Goal: Task Accomplishment & Management: Complete application form

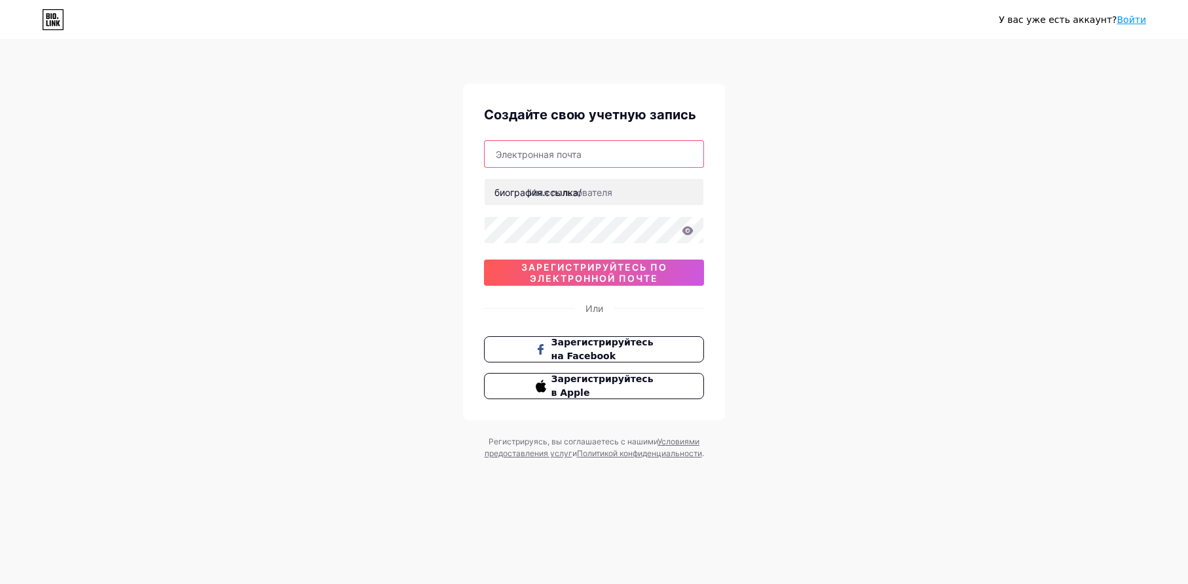
click at [637, 164] on input "text" at bounding box center [594, 154] width 219 height 26
type input "[DOMAIN_NAME][EMAIL_ADDRESS][DOMAIN_NAME]"
click at [660, 184] on input "text" at bounding box center [594, 192] width 219 height 26
click at [670, 185] on input "text" at bounding box center [594, 192] width 219 height 26
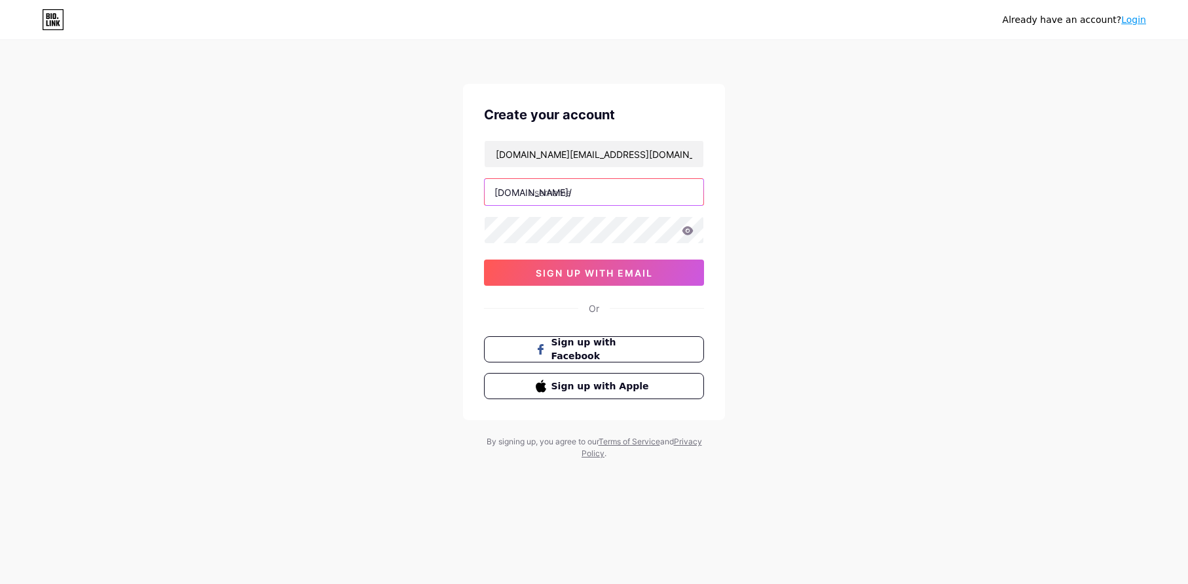
click at [637, 187] on input "text" at bounding box center [594, 192] width 219 height 26
type input "ы"
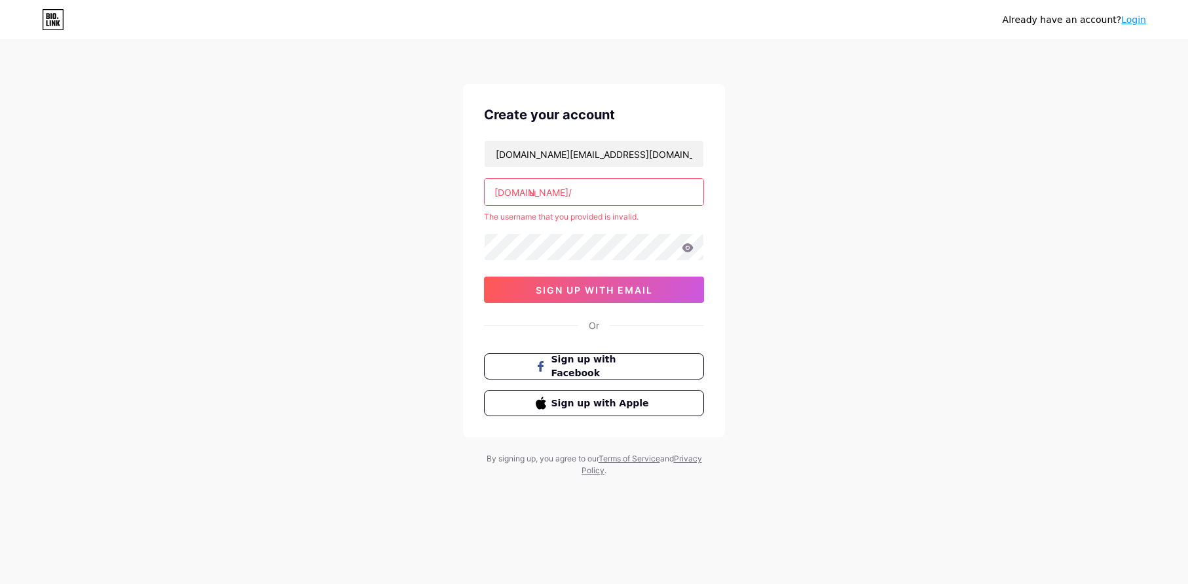
click at [632, 201] on input "ы" at bounding box center [594, 192] width 219 height 26
click at [626, 200] on input "ы" at bounding box center [594, 192] width 219 height 26
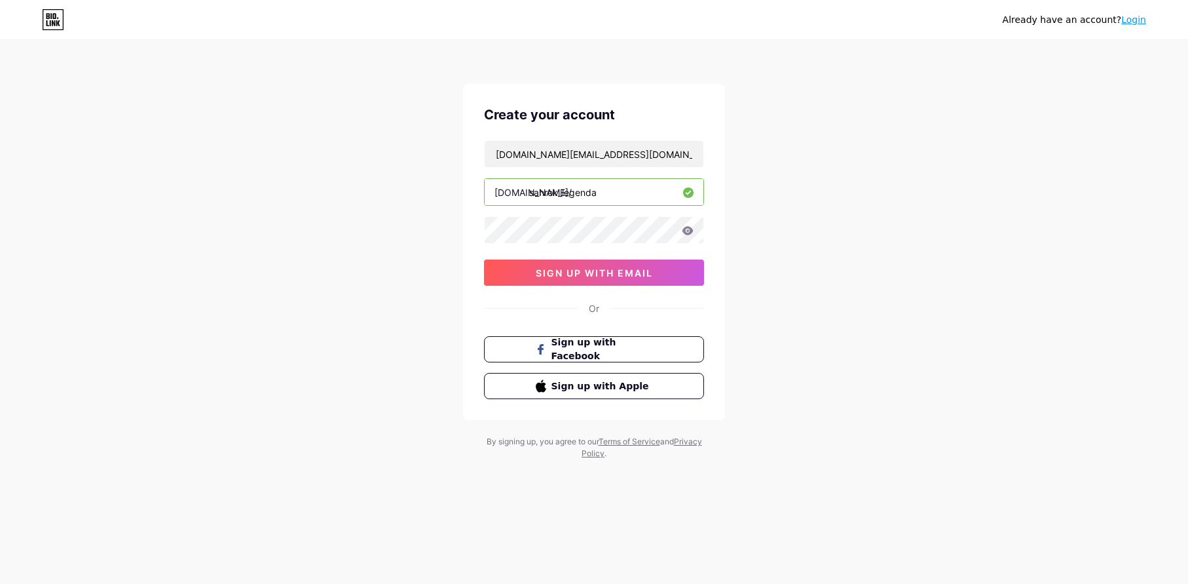
type input "sahrok_legenda"
click at [639, 262] on button "sign up with email" at bounding box center [594, 272] width 220 height 26
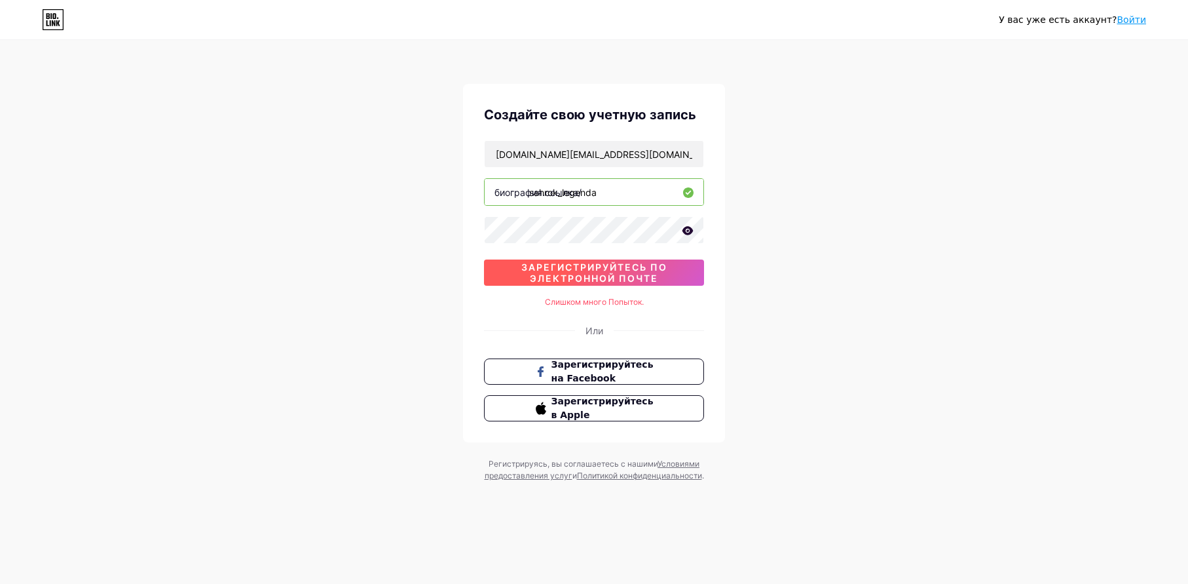
click at [682, 278] on span "зарегистрируйтесь по электронной почте" at bounding box center [594, 272] width 220 height 22
click at [690, 229] on icon at bounding box center [688, 230] width 11 height 9
click at [802, 263] on div "У вас уже есть аккаунт? Войти Создайте свою учетную запись [DOMAIN_NAME][EMAIL_…" at bounding box center [594, 261] width 1188 height 523
click at [659, 267] on span "зарегистрируйтесь по электронной почте" at bounding box center [594, 272] width 220 height 22
click at [115, 220] on div "У вас уже есть аккаунт? Войти Создайте свою учетную запись [DOMAIN_NAME][EMAIL_…" at bounding box center [594, 261] width 1188 height 523
